Goal: Answer question/provide support

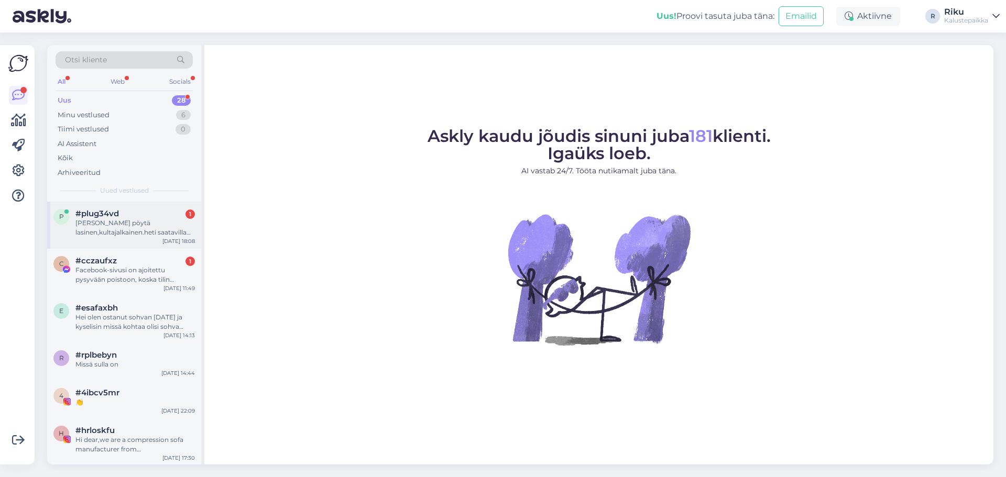
click at [113, 234] on div "[PERSON_NAME] pöytä lasinen,kultajalkainen.heti saatavilla varastosta" at bounding box center [134, 227] width 119 height 19
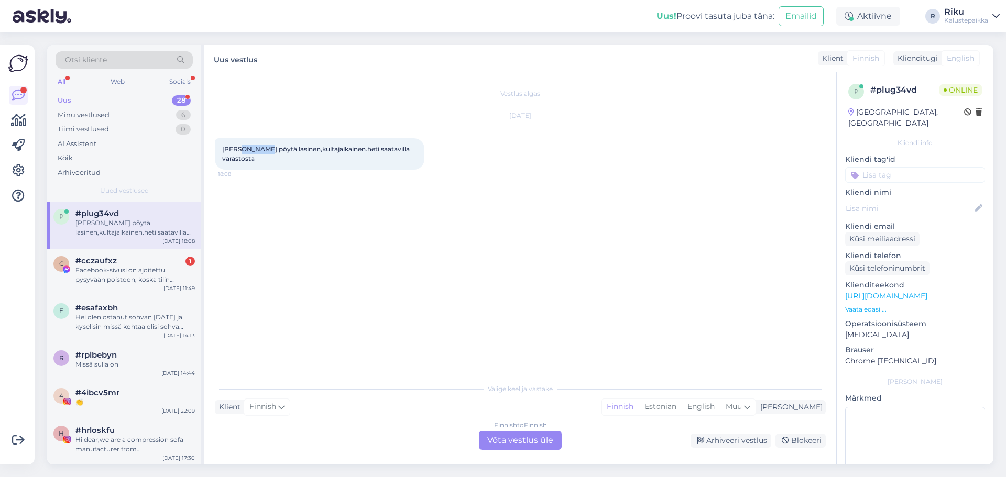
drag, startPoint x: 271, startPoint y: 149, endPoint x: 242, endPoint y: 149, distance: 29.3
click at [242, 149] on span "[PERSON_NAME] pöytä lasinen,kultajalkainen.heti saatavilla varastosta" at bounding box center [316, 153] width 189 height 17
copy span "Rsymond"
click at [511, 433] on div "Finnish to Finnish Võta vestlus üle" at bounding box center [520, 440] width 83 height 19
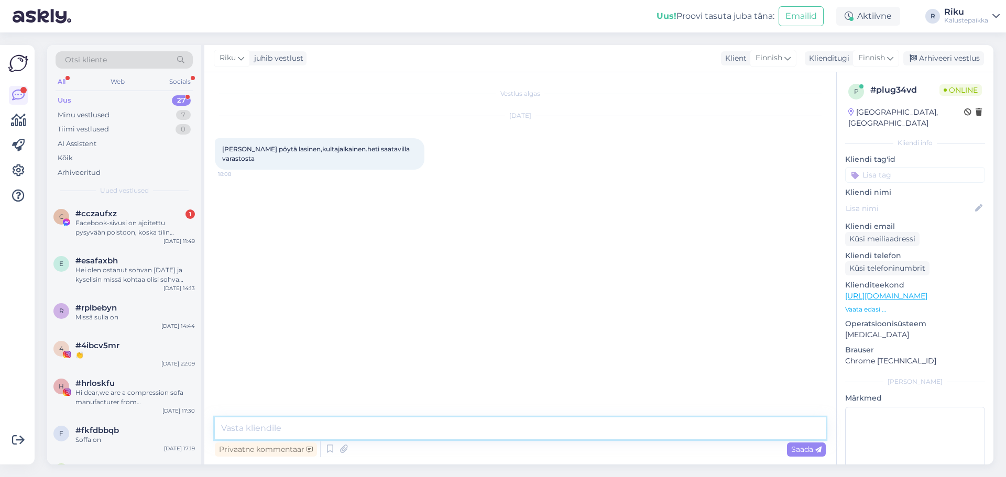
click at [332, 432] on textarea at bounding box center [520, 428] width 611 height 22
type textarea "Moikka, ei ole lasinen pinta vaan keraaminen pinta. Valiteteavsti ei ole heti s…"
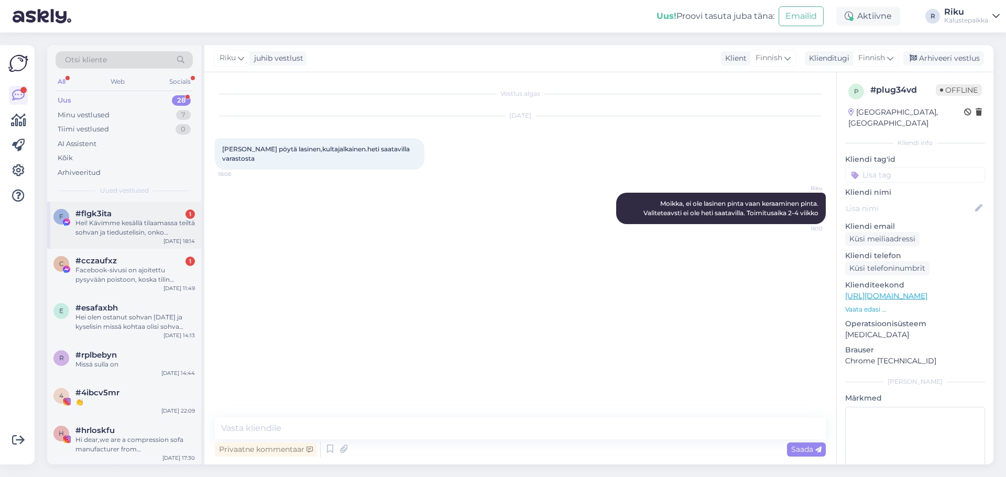
click at [149, 233] on div "Hei! Kävimme kesällä tilaamassa teiltä sohvan ja tiedustelisin, onko tarkempaa …" at bounding box center [134, 227] width 119 height 19
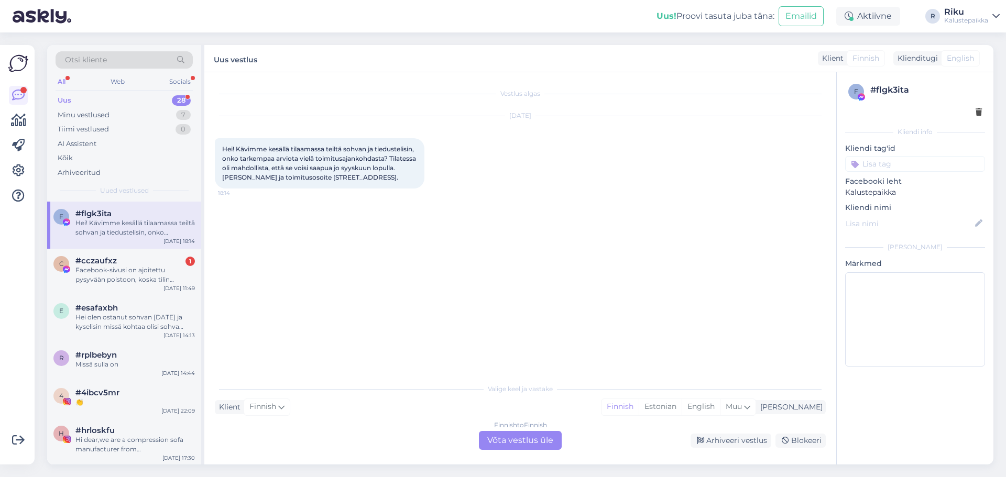
click at [509, 443] on div "Finnish to Finnish Võta vestlus üle" at bounding box center [520, 440] width 83 height 19
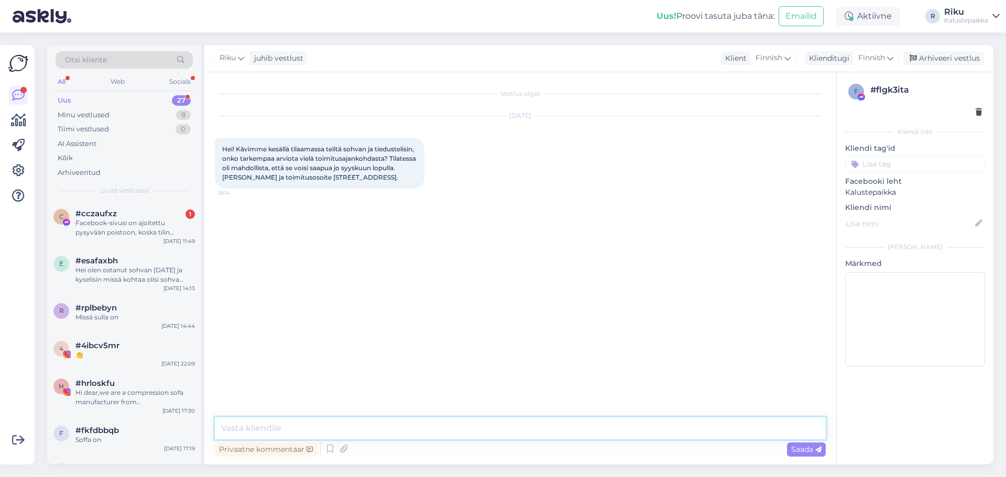
click at [432, 425] on textarea at bounding box center [520, 428] width 611 height 22
type textarea "M"
drag, startPoint x: 146, startPoint y: 227, endPoint x: 150, endPoint y: 220, distance: 7.7
click at [146, 223] on div "Facebook-sivusi on ajoitettu pysyvään poistoon, koska tilin luominen, joka esii…" at bounding box center [134, 227] width 119 height 19
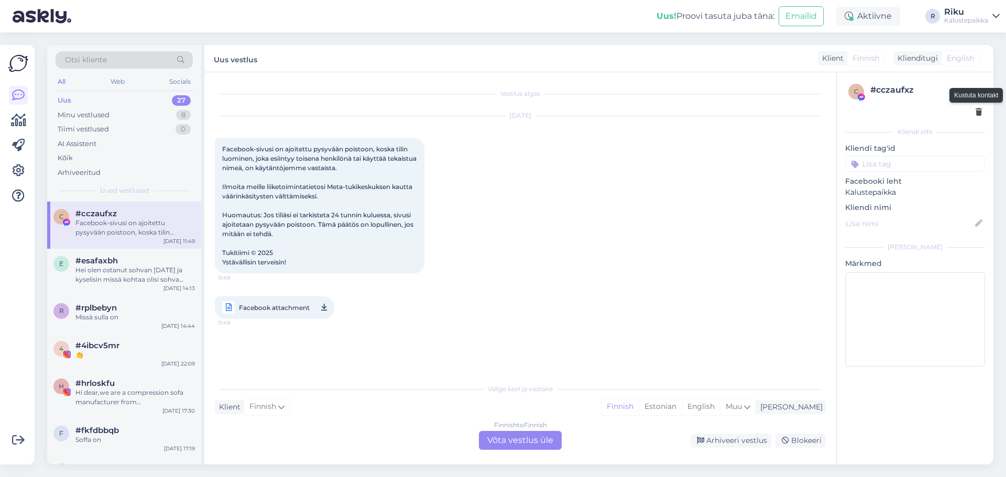
click at [979, 114] on icon at bounding box center [978, 112] width 6 height 7
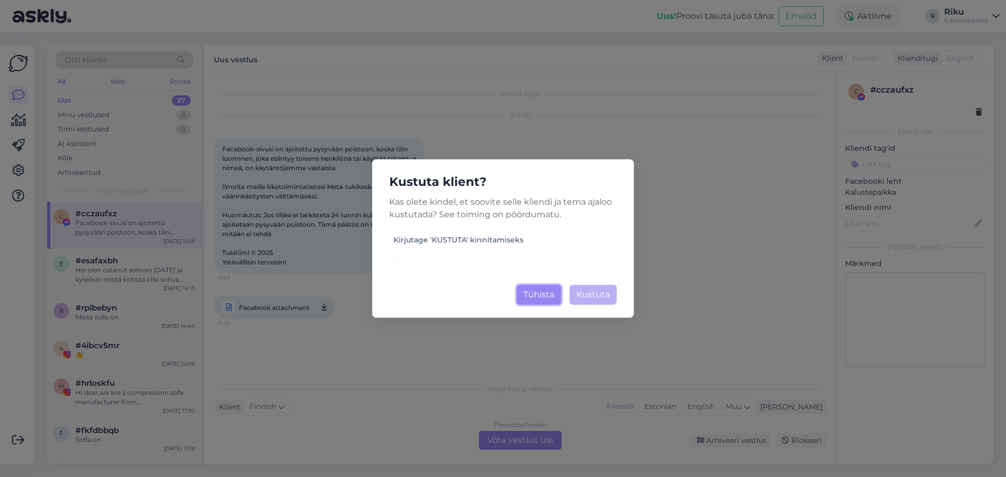
click at [545, 296] on button "Tühista" at bounding box center [538, 295] width 45 height 20
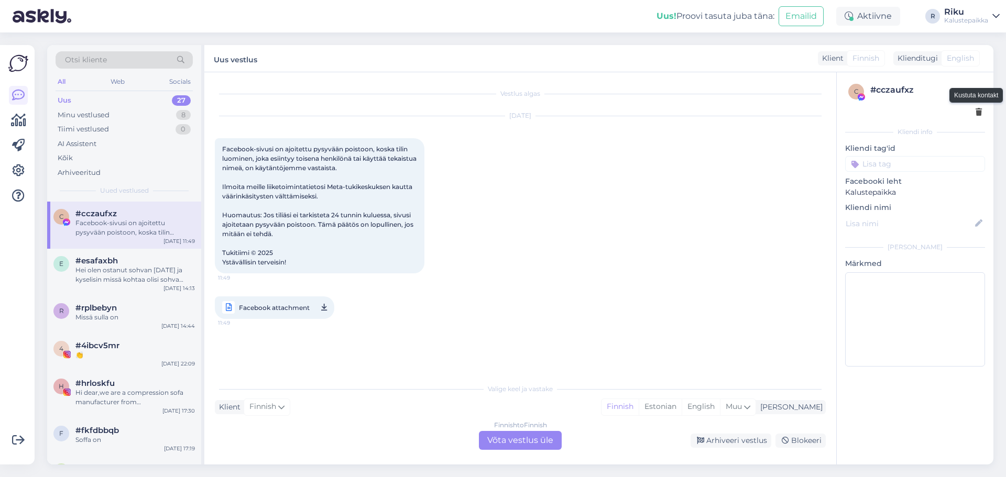
click at [978, 111] on icon at bounding box center [978, 112] width 6 height 7
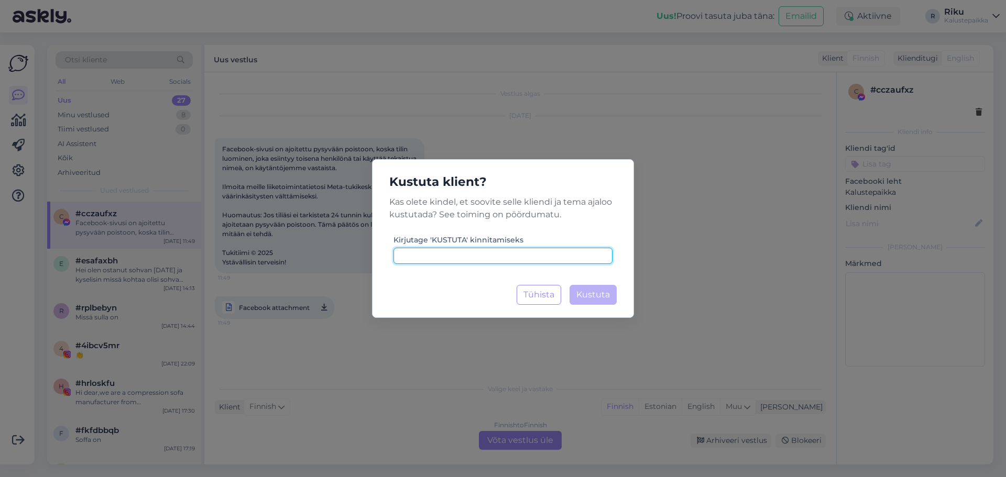
click at [447, 255] on input at bounding box center [502, 256] width 219 height 16
type input "kustuta"
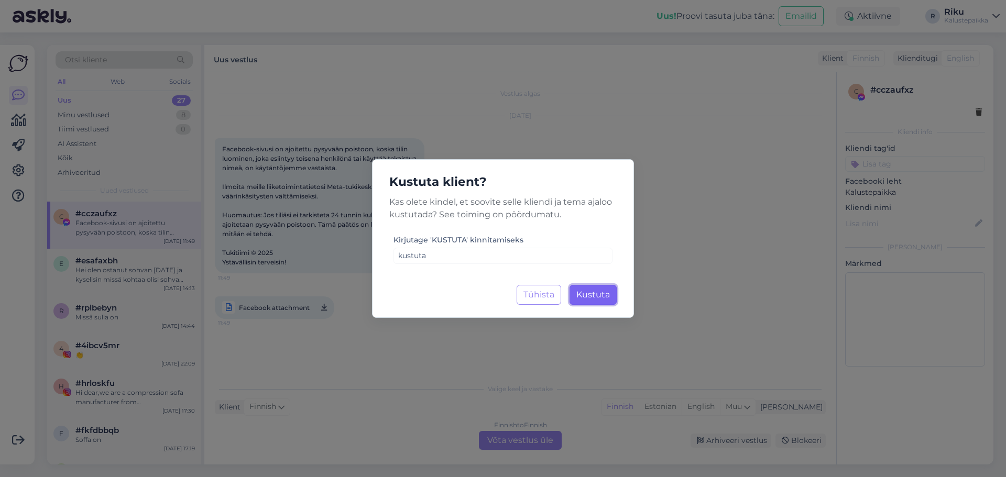
click at [583, 293] on span "Kustuta" at bounding box center [593, 295] width 34 height 10
